Goal: Task Accomplishment & Management: Manage account settings

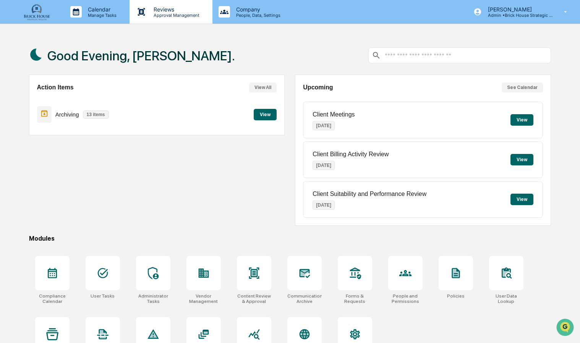
click at [161, 8] on p "Reviews" at bounding box center [175, 9] width 56 height 6
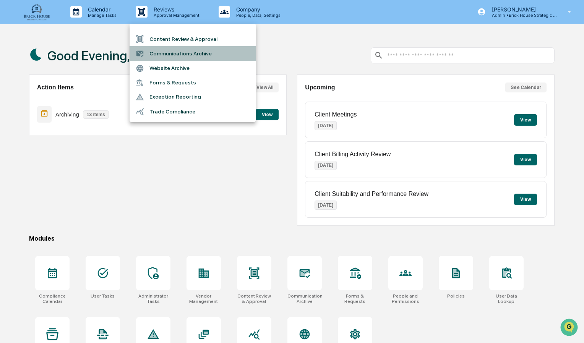
click at [167, 51] on li "Communications Archive" at bounding box center [192, 53] width 126 height 15
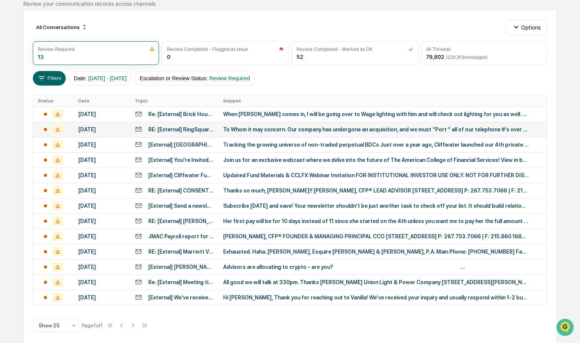
scroll to position [70, 0]
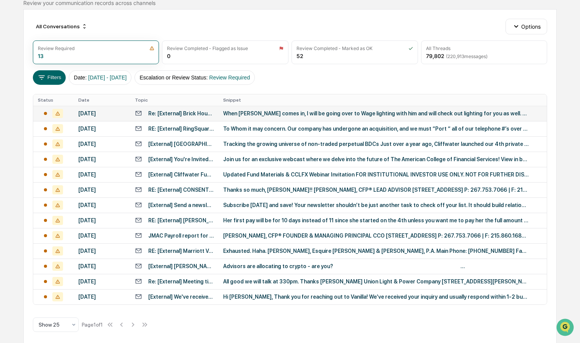
click at [259, 113] on div "When [PERSON_NAME] comes in, I will be going over to Wage lighting with him and…" at bounding box center [376, 113] width 306 height 6
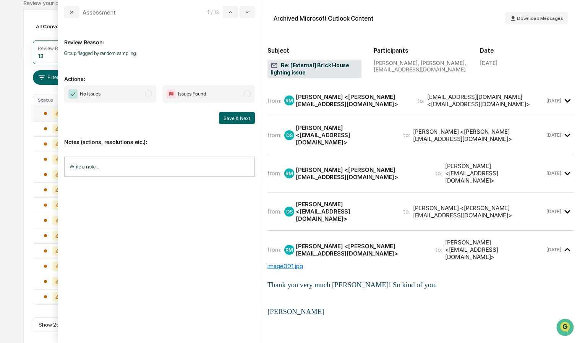
click at [320, 99] on div "[PERSON_NAME] <[PERSON_NAME][EMAIL_ADDRESS][DOMAIN_NAME]>" at bounding box center [352, 100] width 112 height 15
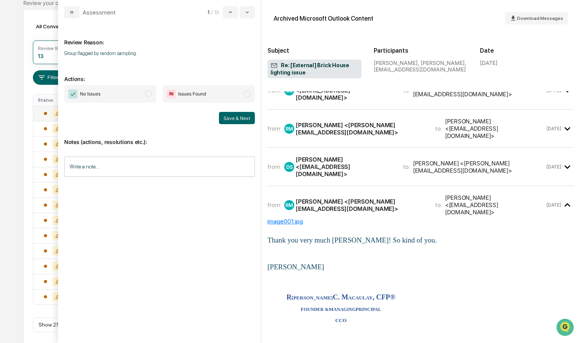
scroll to position [572, 0]
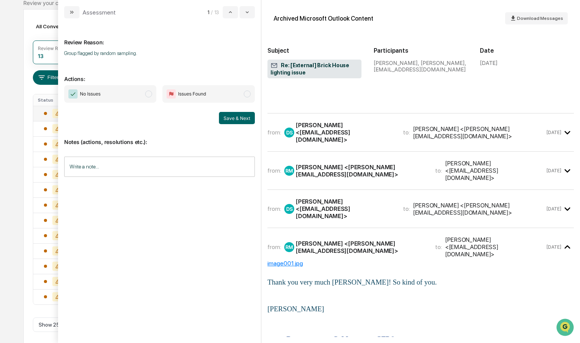
click at [322, 143] on div "[PERSON_NAME] <[EMAIL_ADDRESS][DOMAIN_NAME]>" at bounding box center [345, 132] width 98 height 22
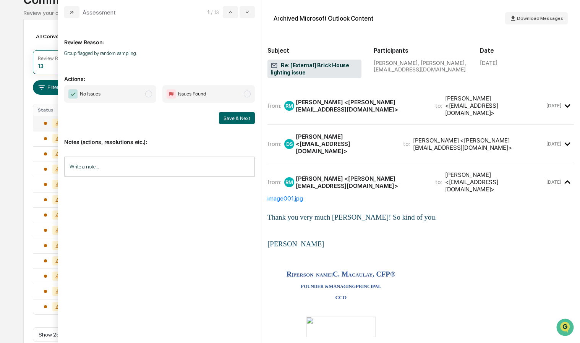
scroll to position [1190, 0]
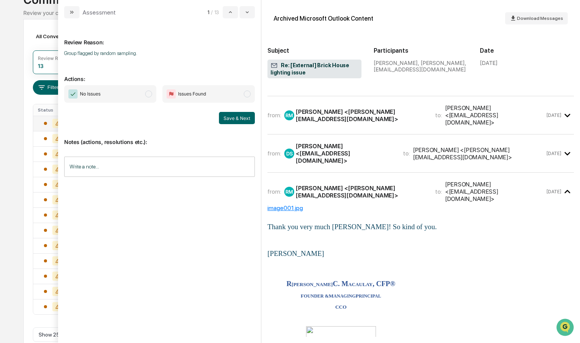
click at [339, 123] on div "[PERSON_NAME] <[PERSON_NAME][EMAIL_ADDRESS][DOMAIN_NAME]>" at bounding box center [361, 115] width 130 height 15
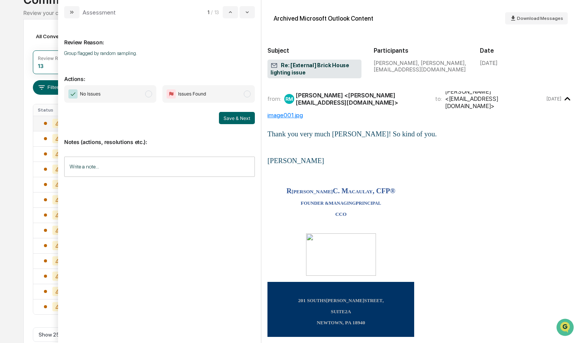
scroll to position [2391, 0]
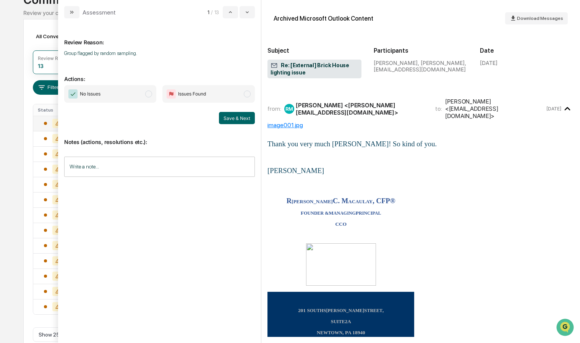
click at [327, 83] on div "from: DS [PERSON_NAME] <[EMAIL_ADDRESS][DOMAIN_NAME]> to: [PERSON_NAME] <[PERSO…" at bounding box center [420, 71] width 306 height 26
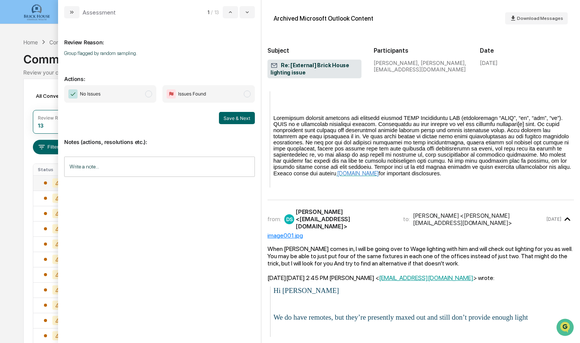
scroll to position [2213, 0]
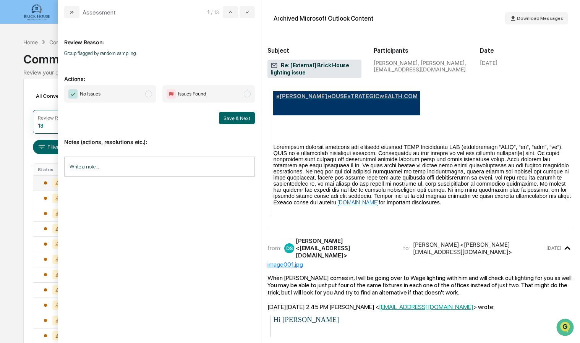
click at [251, 93] on span "modal" at bounding box center [247, 94] width 7 height 7
click at [235, 118] on button "Save & Next" at bounding box center [237, 118] width 36 height 12
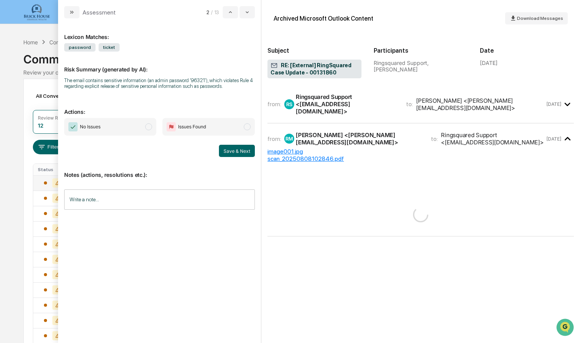
click at [251, 126] on span "modal" at bounding box center [247, 126] width 7 height 7
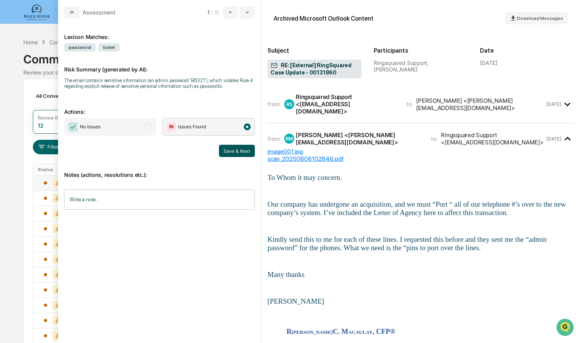
click at [234, 151] on button "Save & Next" at bounding box center [237, 151] width 36 height 12
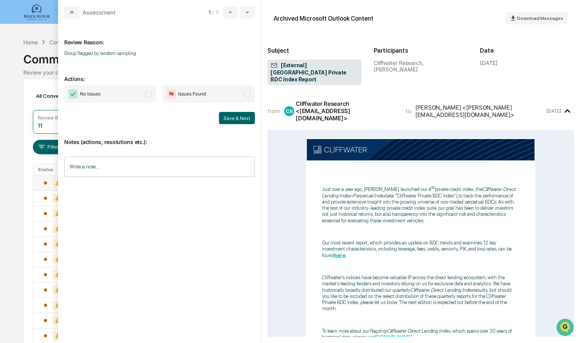
click at [154, 96] on span "No Issues" at bounding box center [110, 94] width 92 height 18
click at [222, 114] on button "Save & Next" at bounding box center [237, 118] width 36 height 12
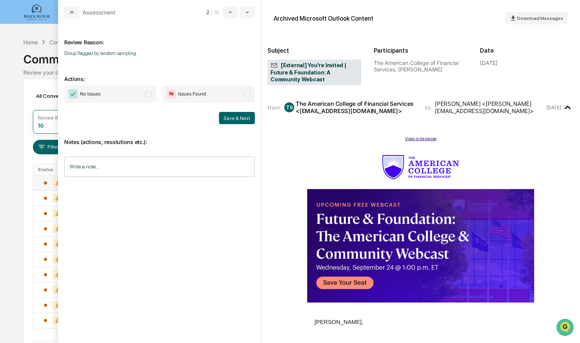
click at [150, 92] on span "modal" at bounding box center [148, 94] width 7 height 7
click at [230, 115] on button "Save & Next" at bounding box center [237, 118] width 36 height 12
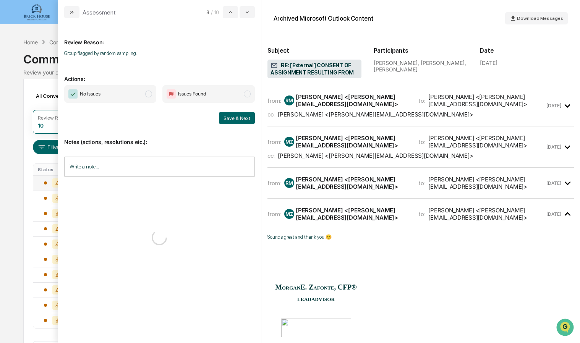
click at [153, 96] on span "No Issues" at bounding box center [110, 94] width 92 height 18
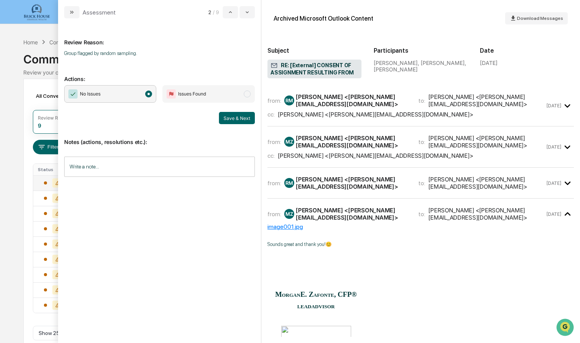
click at [353, 189] on div "from: RM [PERSON_NAME] <[PERSON_NAME][EMAIL_ADDRESS][DOMAIN_NAME]> to: [PERSON_…" at bounding box center [420, 183] width 306 height 18
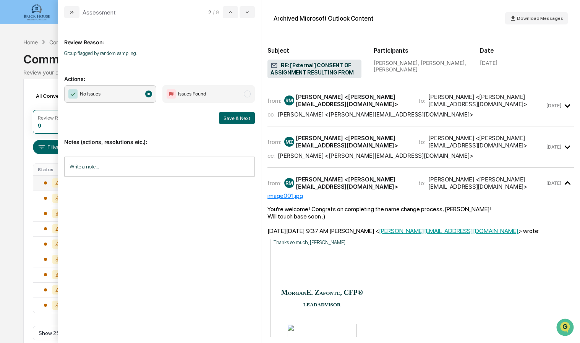
click at [347, 142] on div "[PERSON_NAME] <[PERSON_NAME][EMAIL_ADDRESS][DOMAIN_NAME]>" at bounding box center [352, 141] width 113 height 15
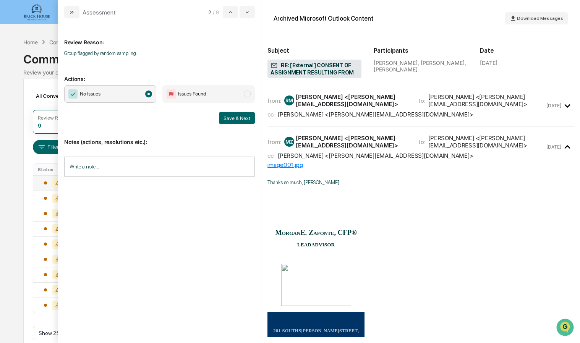
click at [345, 113] on div "[PERSON_NAME] <[PERSON_NAME][EMAIL_ADDRESS][DOMAIN_NAME]>" at bounding box center [375, 114] width 195 height 7
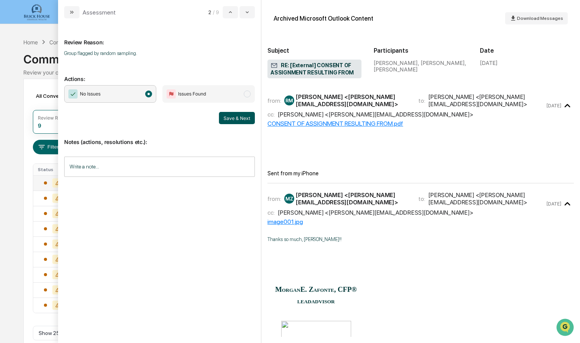
click at [241, 115] on button "Save & Next" at bounding box center [237, 118] width 36 height 12
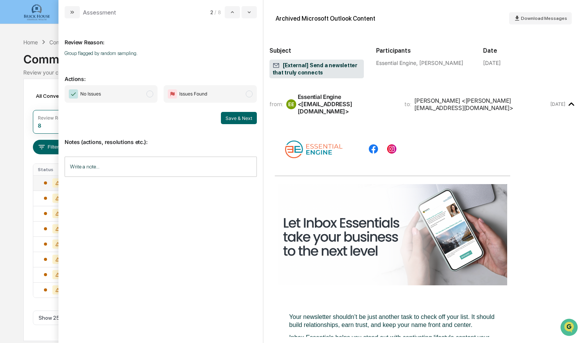
click at [151, 94] on span "modal" at bounding box center [149, 94] width 7 height 7
click at [240, 117] on button "Save & Next" at bounding box center [239, 118] width 36 height 12
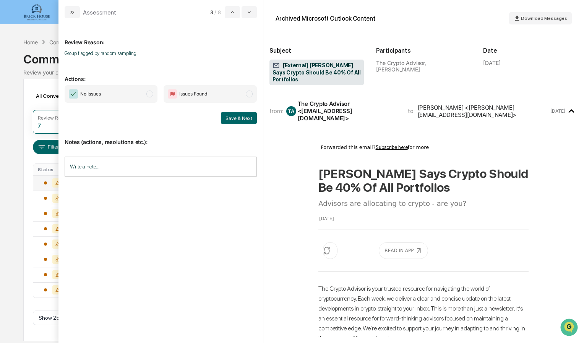
click at [154, 92] on span "No Issues" at bounding box center [111, 94] width 93 height 18
click at [238, 119] on button "Save & Next" at bounding box center [239, 118] width 36 height 12
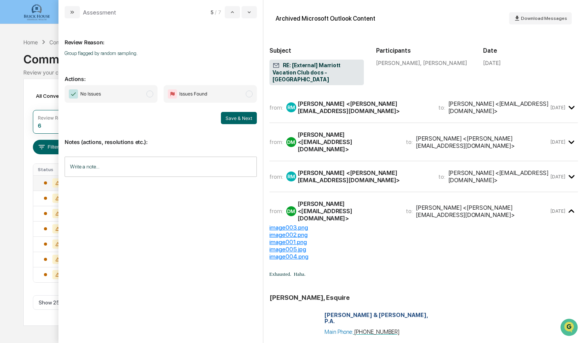
click at [147, 95] on span "modal" at bounding box center [149, 94] width 7 height 7
click at [329, 100] on div "[PERSON_NAME] <[PERSON_NAME][EMAIL_ADDRESS][DOMAIN_NAME]>" at bounding box center [363, 107] width 131 height 15
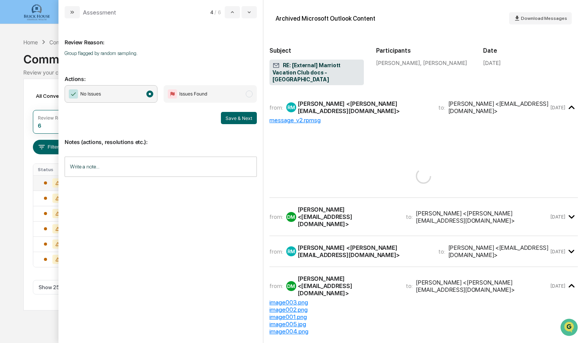
click at [339, 204] on div "from: [PERSON_NAME] <[EMAIL_ADDRESS][DOMAIN_NAME]> to: [PERSON_NAME] <[PERSON_N…" at bounding box center [423, 217] width 308 height 26
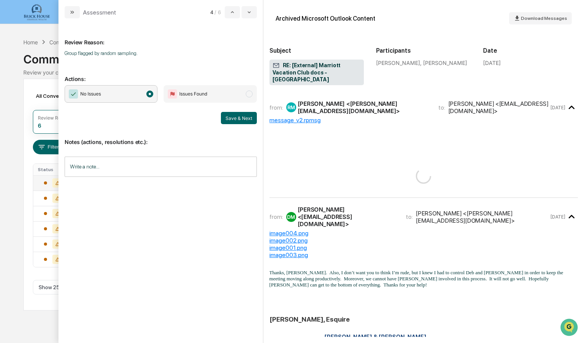
click at [233, 116] on button "Save & Next" at bounding box center [239, 118] width 36 height 12
click at [236, 118] on div "Review Reason: Group flagged by random sampling. Actions: No Issues Issues Foun…" at bounding box center [160, 180] width 204 height 325
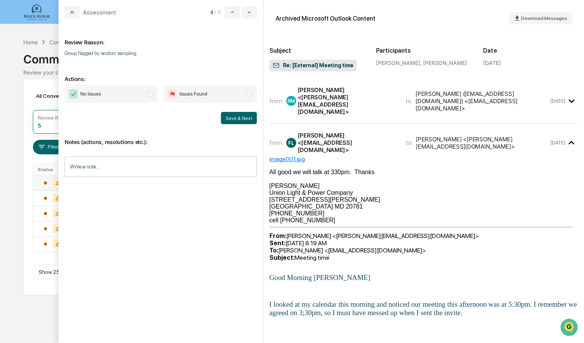
click at [149, 95] on span "modal" at bounding box center [149, 94] width 7 height 7
click at [235, 117] on button "Save & Next" at bounding box center [239, 118] width 36 height 12
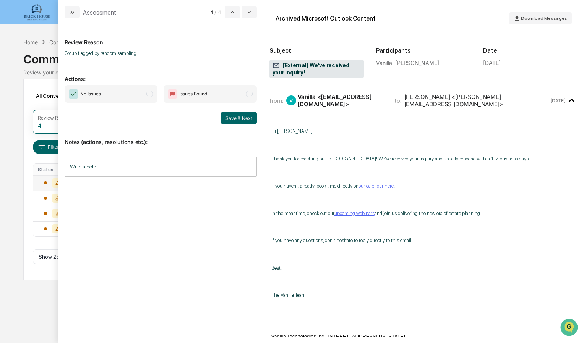
click at [152, 92] on span "modal" at bounding box center [149, 94] width 7 height 7
click at [226, 115] on button "Save & Next" at bounding box center [239, 118] width 36 height 12
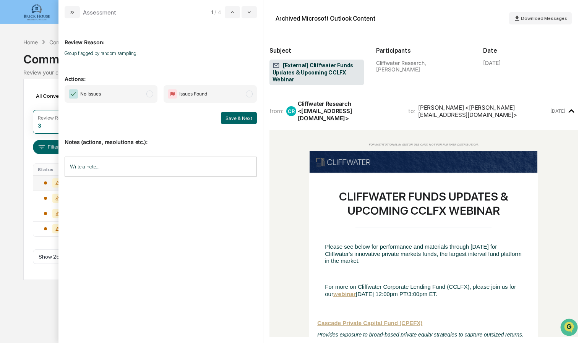
click at [151, 92] on span "modal" at bounding box center [149, 94] width 7 height 7
click at [231, 117] on button "Save & Next" at bounding box center [239, 118] width 36 height 12
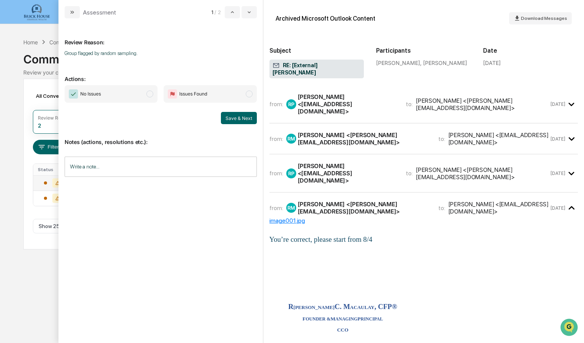
click at [382, 99] on div "from: RP [PERSON_NAME] <[EMAIL_ADDRESS][DOMAIN_NAME]> to: [PERSON_NAME] <[PERSO…" at bounding box center [423, 104] width 308 height 26
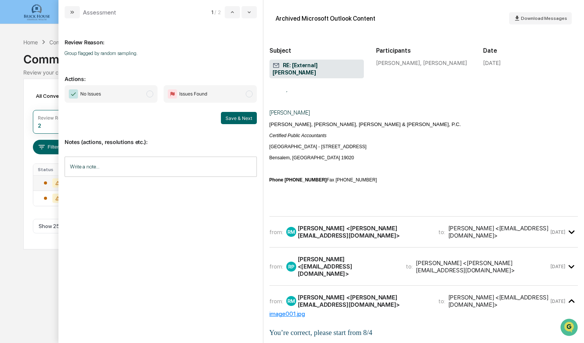
scroll to position [101, 0]
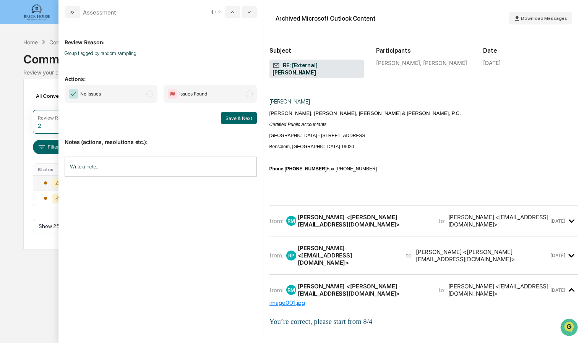
click at [375, 214] on div "[PERSON_NAME] <[PERSON_NAME][EMAIL_ADDRESS][DOMAIN_NAME]>" at bounding box center [363, 221] width 131 height 15
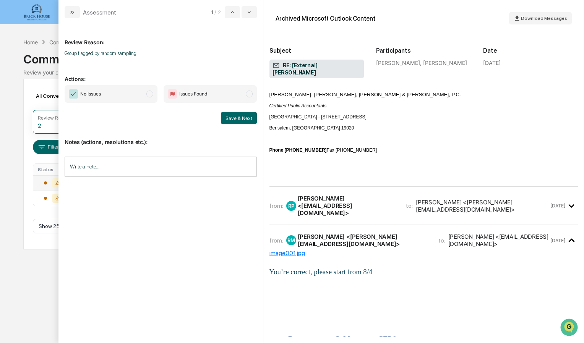
scroll to position [803, 0]
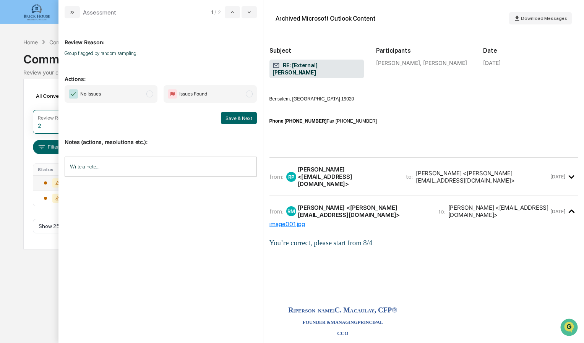
drag, startPoint x: 408, startPoint y: 215, endPoint x: 394, endPoint y: 164, distance: 53.4
click at [406, 170] on div "to: [PERSON_NAME] <[PERSON_NAME][EMAIL_ADDRESS][DOMAIN_NAME]>" at bounding box center [477, 177] width 143 height 15
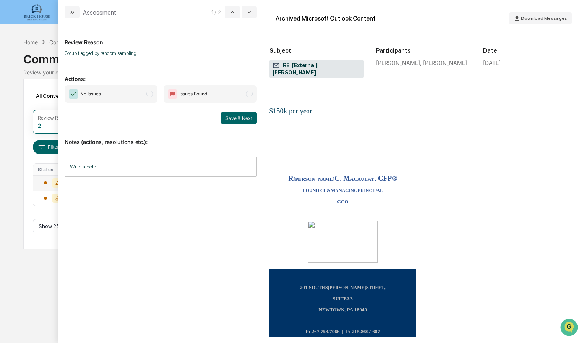
scroll to position [2410, 0]
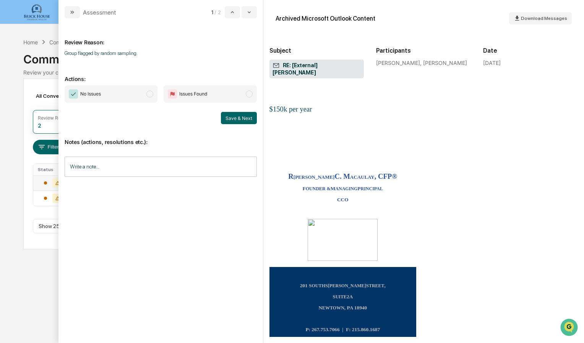
click at [154, 93] on span "No Issues" at bounding box center [111, 94] width 93 height 18
click at [238, 117] on button "Save & Next" at bounding box center [239, 118] width 36 height 12
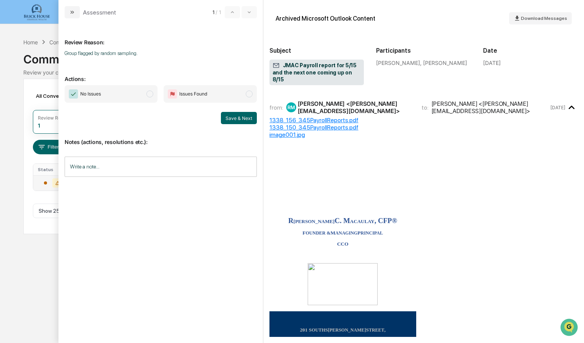
click at [151, 90] on span "No Issues" at bounding box center [111, 94] width 93 height 18
click at [231, 115] on button "Save & Next" at bounding box center [239, 118] width 36 height 12
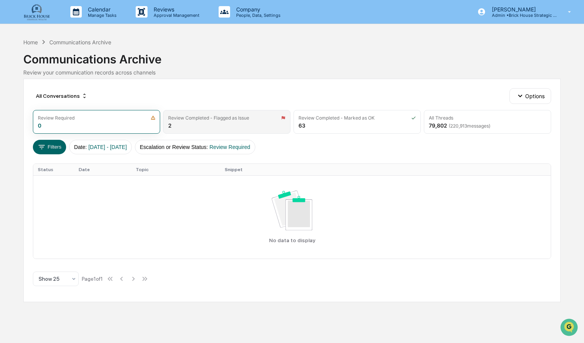
click at [225, 125] on div "Review Completed - Flagged as Issue 2" at bounding box center [226, 122] width 127 height 24
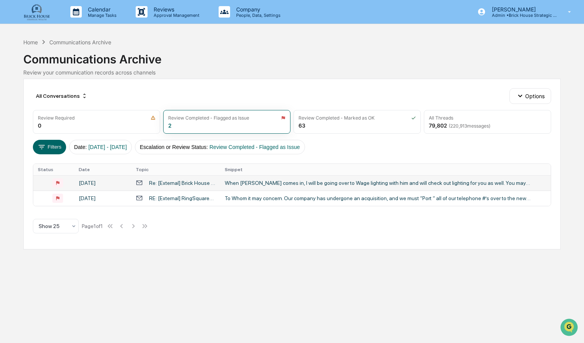
click at [105, 180] on div "[DATE]" at bounding box center [103, 183] width 48 height 6
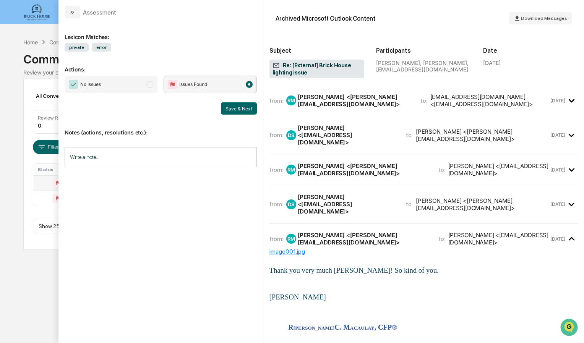
click at [150, 86] on span "modal" at bounding box center [149, 84] width 7 height 7
click at [231, 113] on button "Save & Next" at bounding box center [239, 108] width 36 height 12
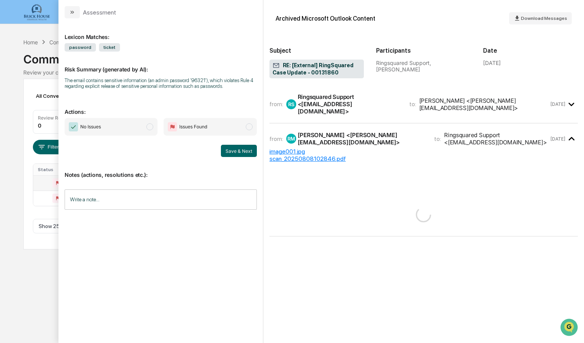
click at [159, 122] on div "No Issues Issues Found" at bounding box center [161, 127] width 192 height 18
click at [154, 124] on span "No Issues" at bounding box center [111, 127] width 93 height 18
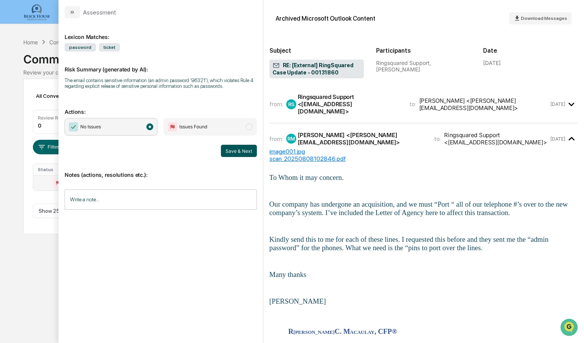
click at [247, 149] on button "Save & Next" at bounding box center [239, 151] width 36 height 12
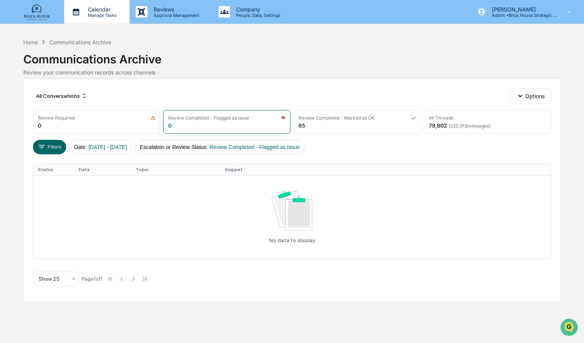
click at [100, 14] on p "Manage Tasks" at bounding box center [101, 15] width 39 height 5
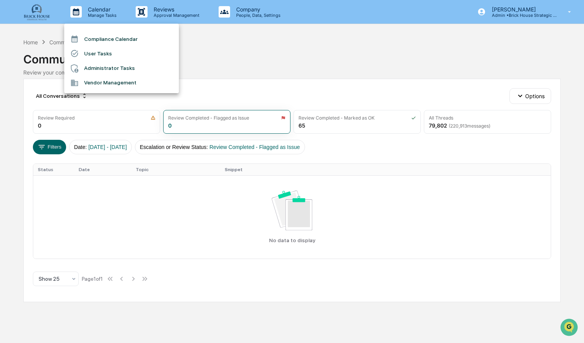
click at [105, 37] on li "Compliance Calendar" at bounding box center [121, 39] width 115 height 15
